Goal: Task Accomplishment & Management: Use online tool/utility

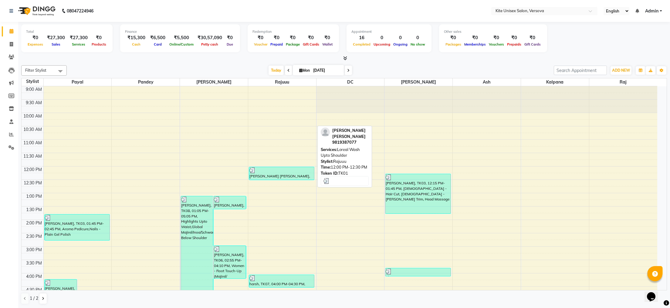
scroll to position [51, 0]
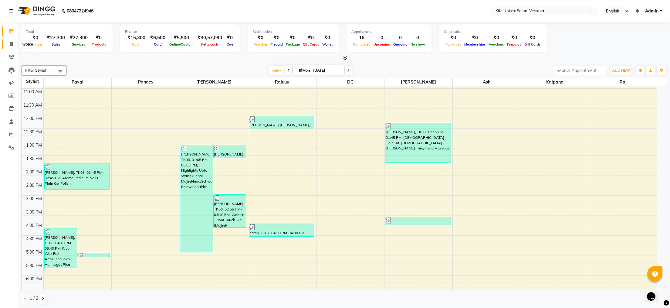
drag, startPoint x: 11, startPoint y: 45, endPoint x: 11, endPoint y: 48, distance: 3.3
click at [11, 45] on icon at bounding box center [11, 44] width 3 height 5
select select "6093"
select select "service"
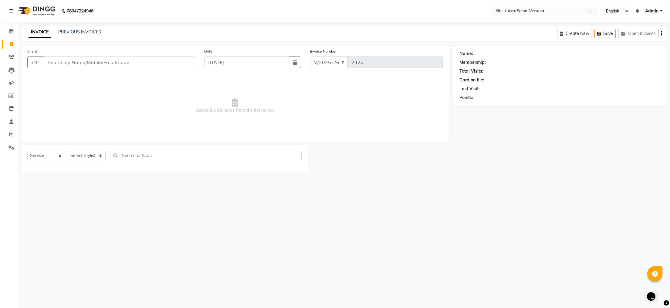
click at [60, 63] on input "Client" at bounding box center [119, 62] width 151 height 12
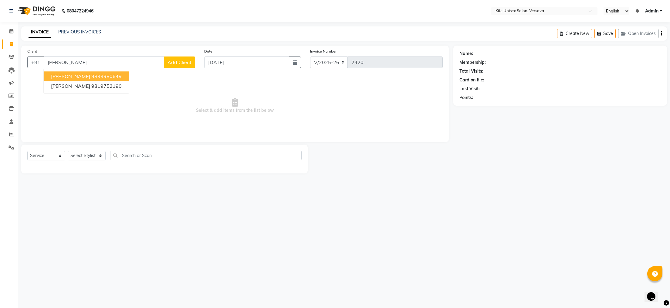
click at [91, 76] on ngb-highlight "9833980649" at bounding box center [106, 76] width 30 height 6
type input "9833980649"
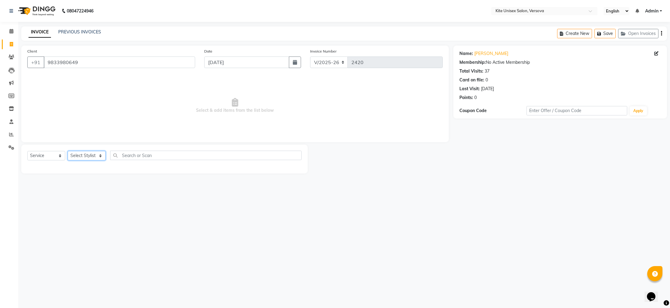
click at [79, 154] on select "Select Stylist [PERSON_NAME] DC [PERSON_NAME] [PERSON_NAME] [PERSON_NAME] Rajuu…" at bounding box center [87, 155] width 38 height 9
select select "44266"
click at [68, 151] on select "Select Stylist [PERSON_NAME] DC [PERSON_NAME] [PERSON_NAME] [PERSON_NAME] Rajuu…" at bounding box center [87, 155] width 38 height 9
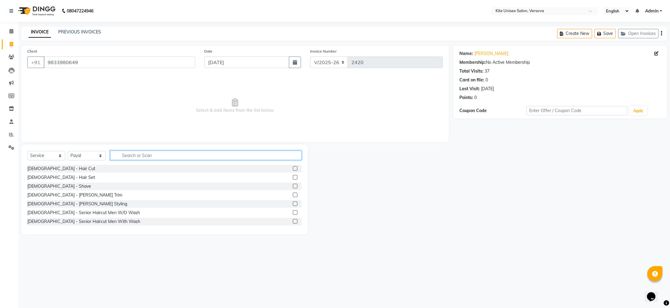
click at [133, 154] on input "text" at bounding box center [205, 154] width 191 height 9
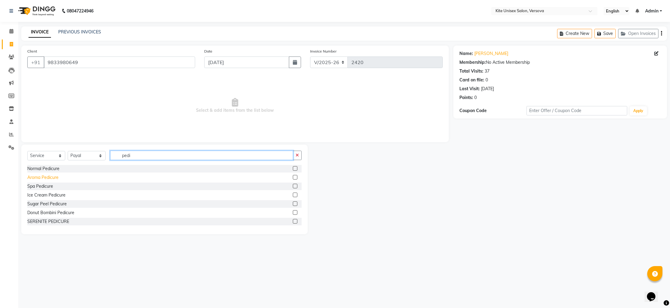
type input "pedi"
click at [41, 177] on div "Aroma Pedicure" at bounding box center [42, 177] width 31 height 6
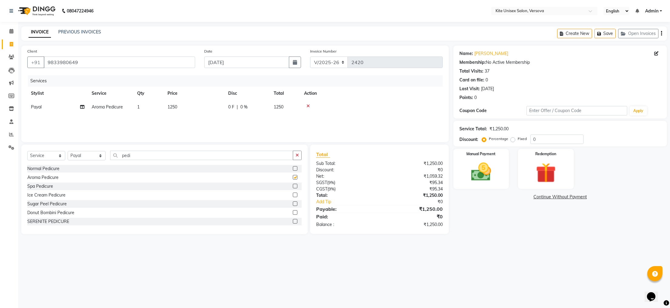
checkbox input "false"
click at [191, 104] on td "1250" at bounding box center [194, 107] width 61 height 14
select select "44266"
click at [218, 106] on input "1250" at bounding box center [222, 108] width 53 height 9
type input "1000"
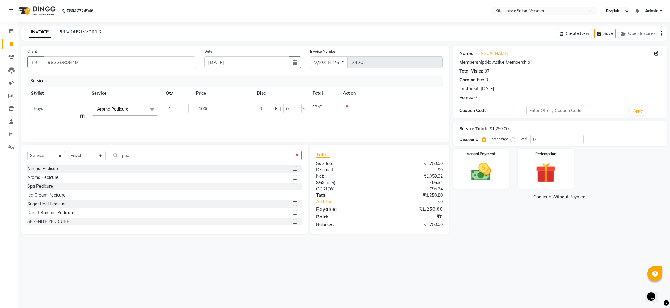
click at [218, 117] on div "Services Stylist Service Qty Price Disc Total Action [PERSON_NAME] DC kalpana […" at bounding box center [234, 105] width 415 height 61
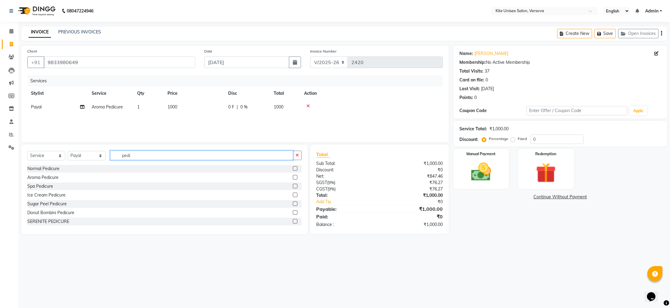
click at [136, 155] on input "pedi" at bounding box center [201, 154] width 183 height 9
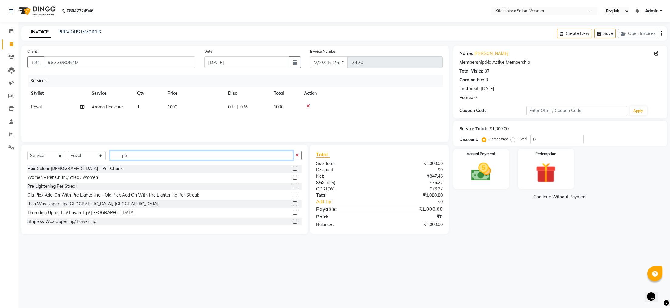
type input "p"
type input "o"
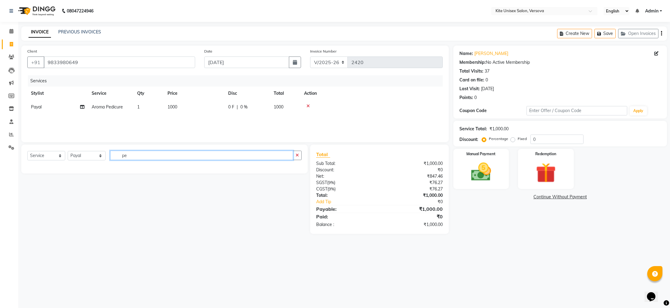
type input "p"
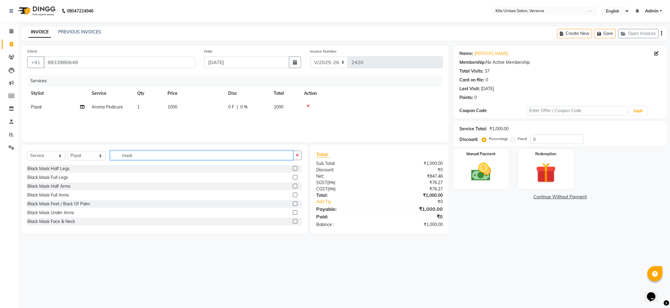
click at [139, 157] on input "mask" at bounding box center [201, 154] width 183 height 9
type input "m"
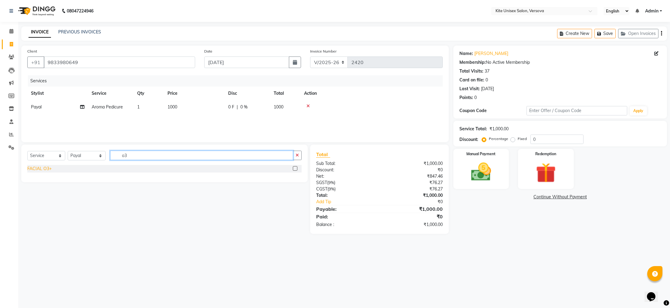
type input "o3"
click at [41, 169] on div "FACIAL O3+" at bounding box center [39, 168] width 24 height 6
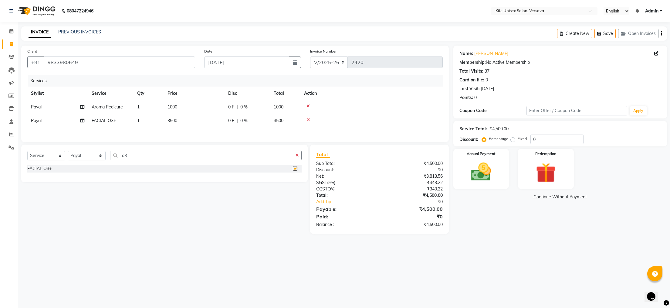
checkbox input "false"
click at [189, 122] on td "3500" at bounding box center [194, 121] width 61 height 14
select select "44266"
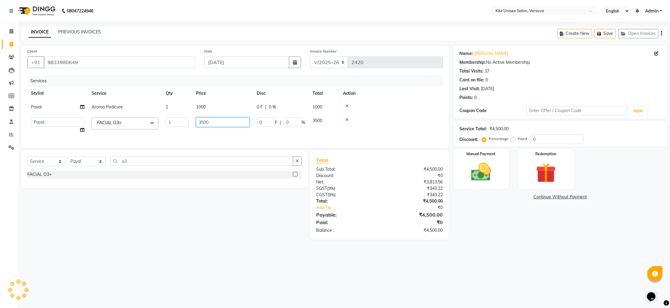
click at [217, 124] on input "3500" at bounding box center [222, 121] width 53 height 9
type input "3"
type input "4000"
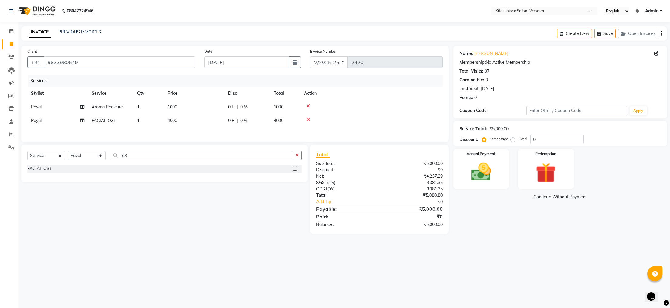
click at [399, 128] on div "Services Stylist Service Qty Price Disc Total Action [PERSON_NAME] Aroma Pedicu…" at bounding box center [234, 105] width 415 height 61
click at [99, 160] on select "Select Stylist [PERSON_NAME] DC [PERSON_NAME] [PERSON_NAME] [PERSON_NAME] Rajuu…" at bounding box center [87, 155] width 38 height 9
select select "68437"
click at [68, 156] on select "Select Stylist [PERSON_NAME] DC [PERSON_NAME] [PERSON_NAME] [PERSON_NAME] Rajuu…" at bounding box center [87, 155] width 38 height 9
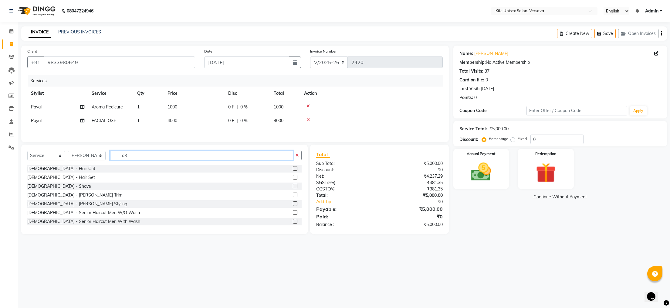
click at [139, 160] on input "o3" at bounding box center [201, 154] width 183 height 9
type input "o"
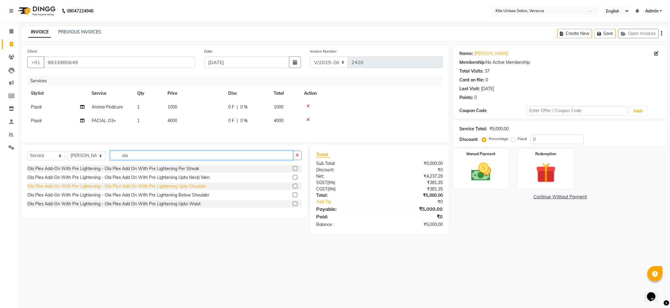
type input "ola"
click at [157, 189] on div "Ola Plex Add-On With Pre Lightening - Ola Plex Add On With Pre Lightening Upto …" at bounding box center [116, 186] width 179 height 6
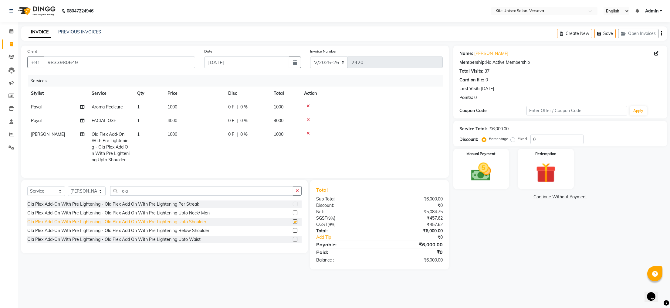
checkbox input "false"
click at [191, 130] on td "1000" at bounding box center [194, 146] width 61 height 39
select select "68437"
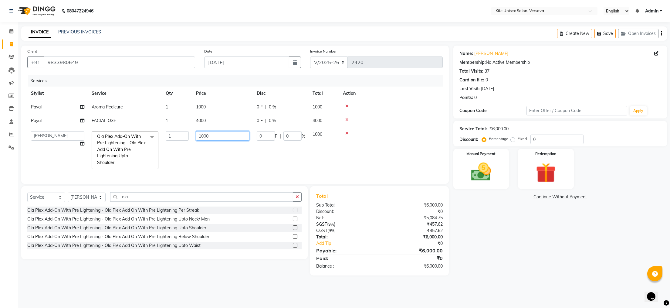
click at [211, 139] on input "1000" at bounding box center [222, 135] width 53 height 9
type input "1"
type input "2000"
click at [253, 161] on td "0 F | 0 %" at bounding box center [281, 149] width 56 height 45
select select "68437"
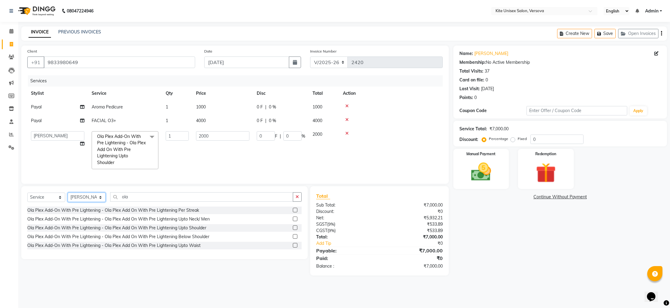
click at [81, 202] on select "Select Stylist [PERSON_NAME] DC [PERSON_NAME] [PERSON_NAME] [PERSON_NAME] Rajuu…" at bounding box center [87, 196] width 38 height 9
click at [139, 201] on input "ola" at bounding box center [201, 196] width 183 height 9
type input "o"
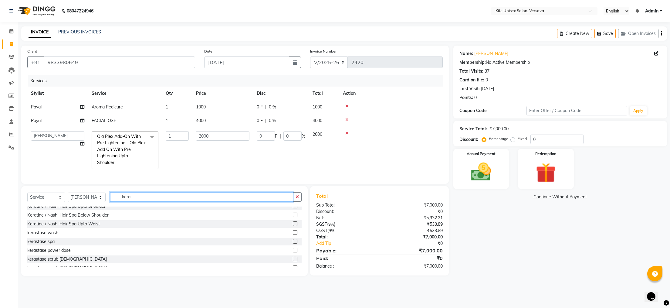
scroll to position [176, 0]
type input "kera"
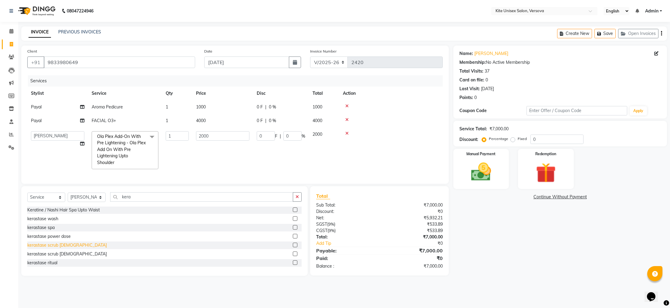
click at [56, 248] on div "kerastase scrub [DEMOGRAPHIC_DATA]" at bounding box center [66, 245] width 79 height 6
checkbox input "false"
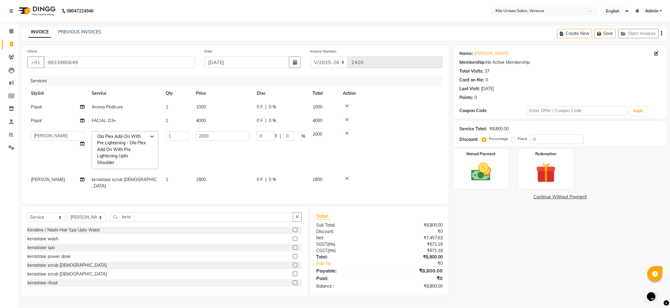
click at [211, 182] on td "1800" at bounding box center [222, 183] width 61 height 20
select select "68437"
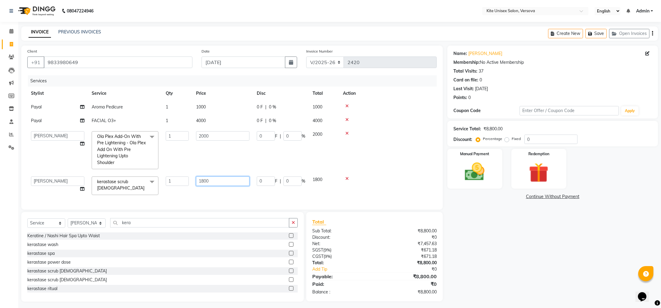
click at [235, 183] on input "1800" at bounding box center [222, 180] width 53 height 9
type input "1"
type input "2000"
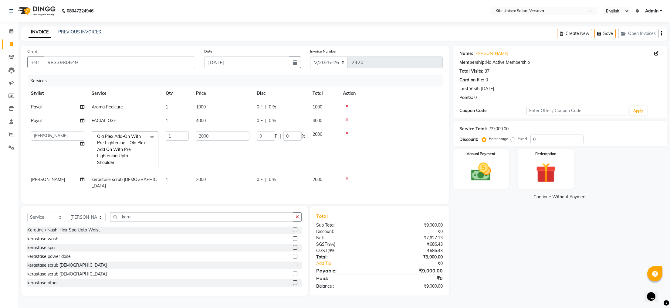
click at [358, 188] on div "Services Stylist Service Qty Price Disc Total Action [PERSON_NAME] Aroma Pedicu…" at bounding box center [234, 136] width 415 height 122
click at [130, 221] on input "kera" at bounding box center [201, 216] width 183 height 9
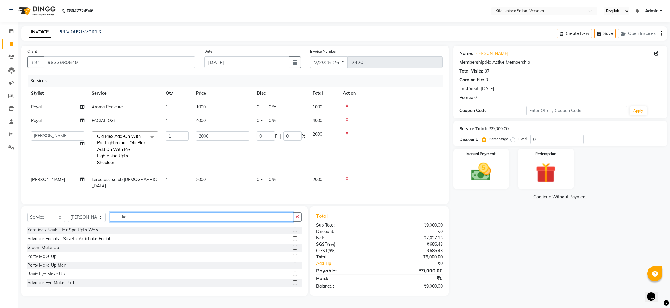
type input "k"
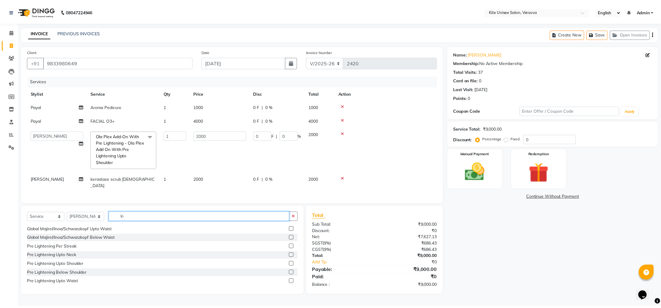
scroll to position [141, 0]
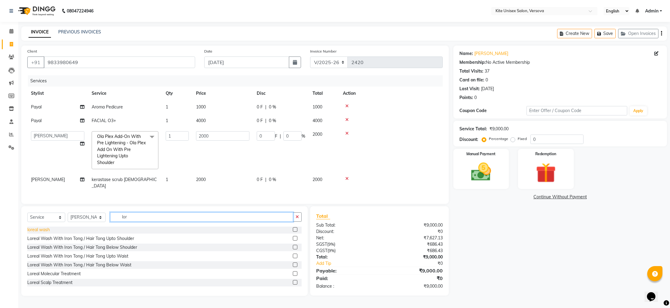
type input "lor"
click at [32, 233] on div "loreal wash" at bounding box center [38, 229] width 22 height 6
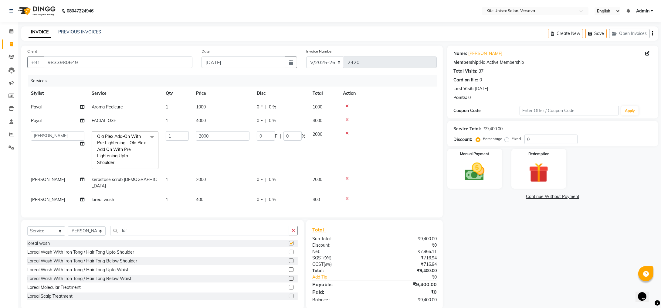
checkbox input "false"
click at [209, 193] on td "400" at bounding box center [222, 200] width 61 height 14
select select "68437"
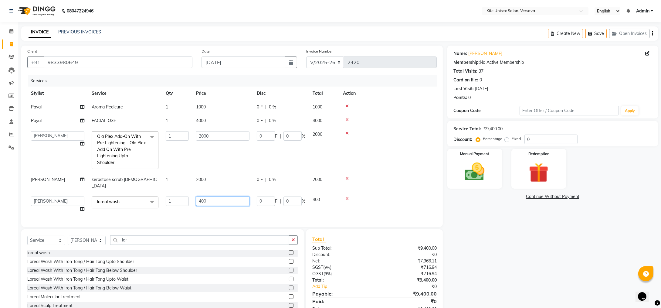
click at [232, 196] on input "400" at bounding box center [222, 200] width 53 height 9
type input "4"
type input "500"
click at [395, 179] on div at bounding box center [388, 178] width 90 height 4
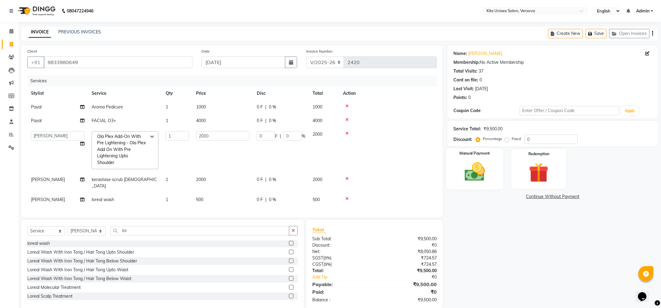
click at [471, 181] on img at bounding box center [474, 172] width 33 height 24
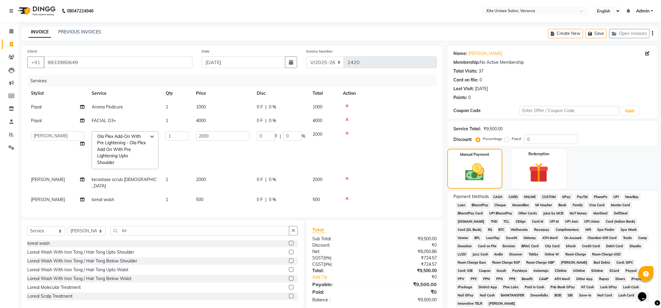
click at [498, 195] on span "CASH" at bounding box center [497, 196] width 13 height 7
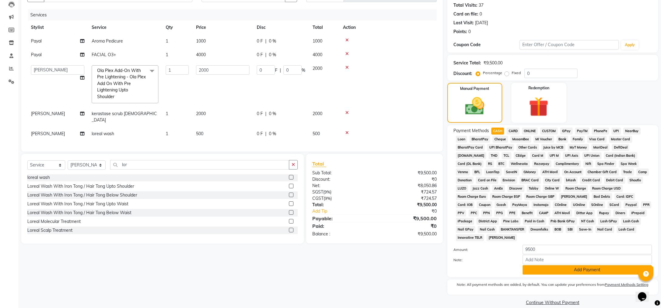
click at [557, 265] on button "Add Payment" at bounding box center [586, 269] width 129 height 9
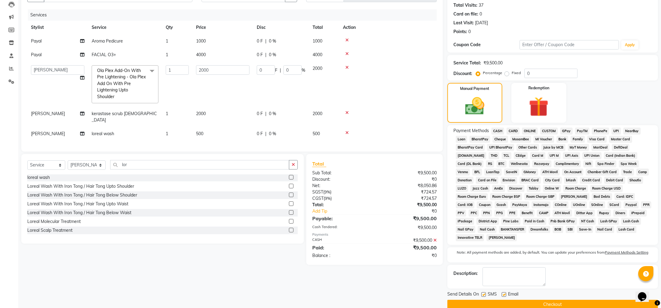
click at [556, 299] on button "Checkout" at bounding box center [552, 303] width 211 height 9
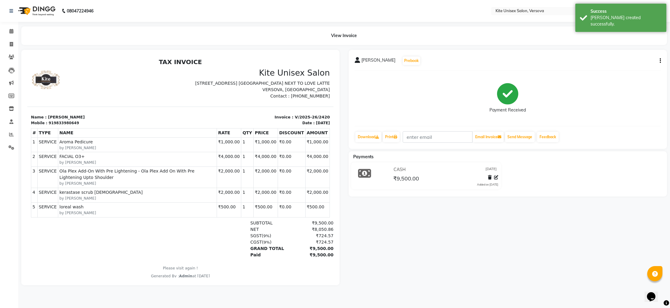
select select "service"
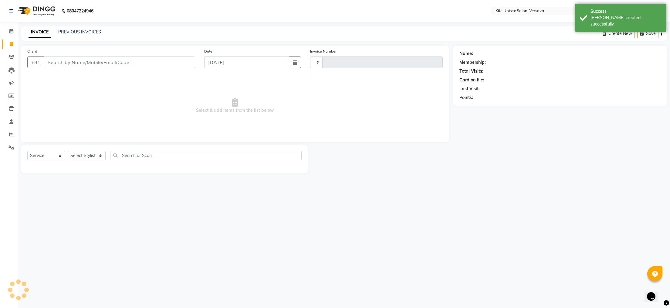
type input "2421"
select select "6093"
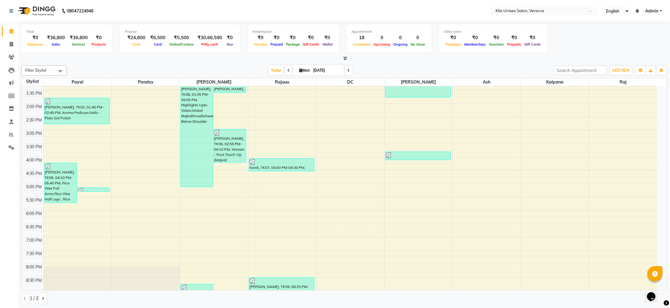
scroll to position [172, 0]
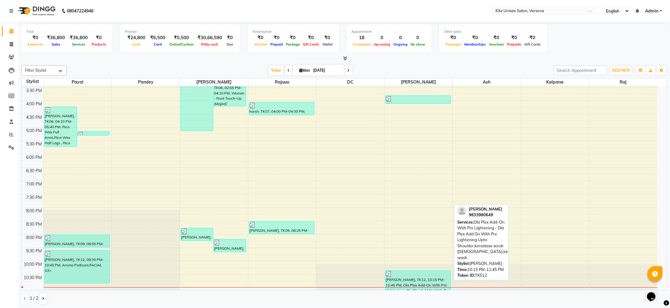
click at [425, 286] on div "[PERSON_NAME], TK12, 10:15 PM-11:45 PM, Ola Plex Add-On With Pre Lightening - O…" at bounding box center [417, 279] width 65 height 19
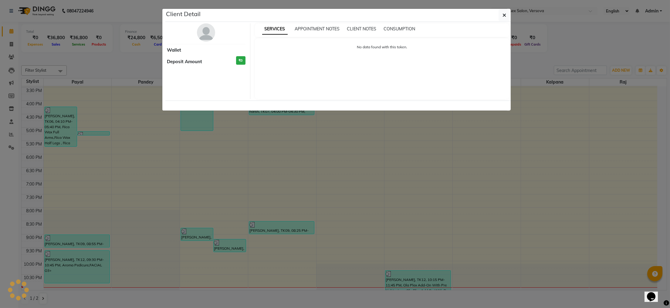
select select "3"
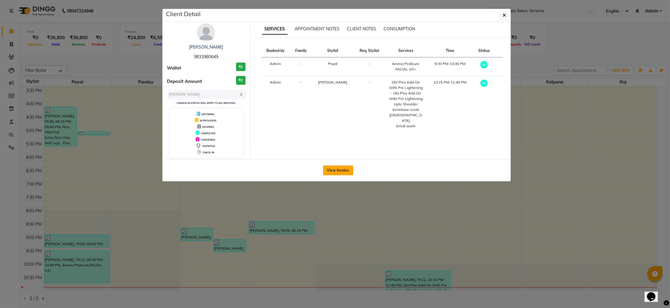
click at [339, 170] on button "View Invoice" at bounding box center [338, 170] width 30 height 10
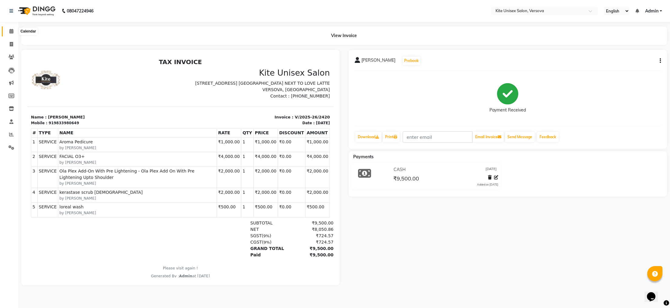
click at [11, 30] on icon at bounding box center [11, 31] width 4 height 5
